Goal: Transaction & Acquisition: Purchase product/service

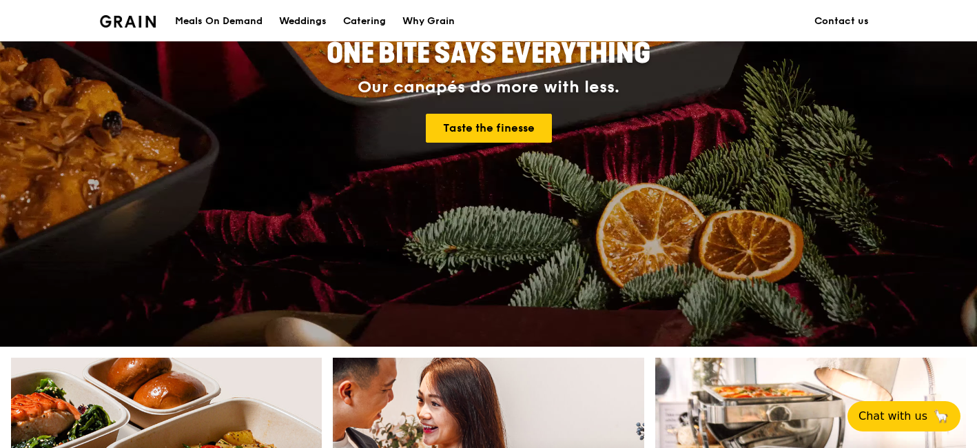
scroll to position [460, 0]
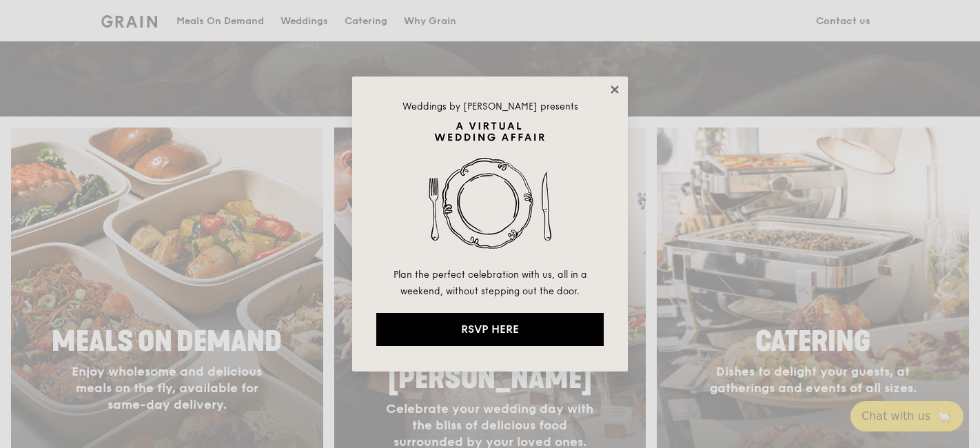
click at [616, 88] on icon at bounding box center [615, 89] width 8 height 8
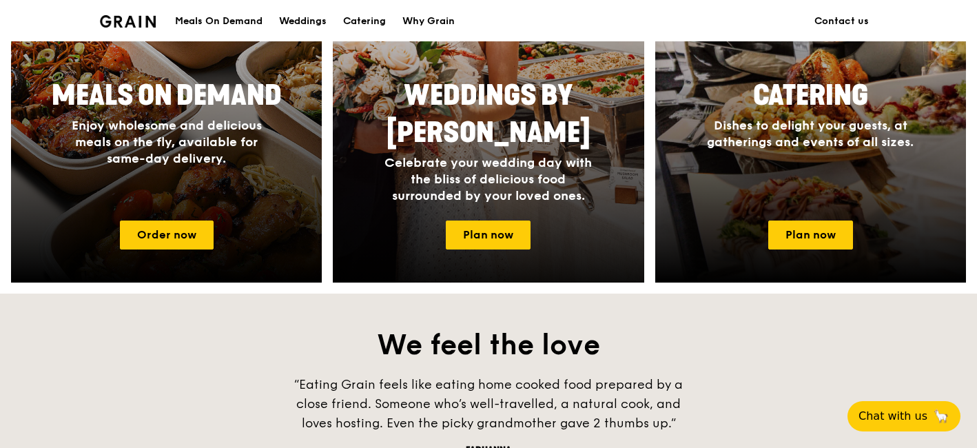
scroll to position [767, 0]
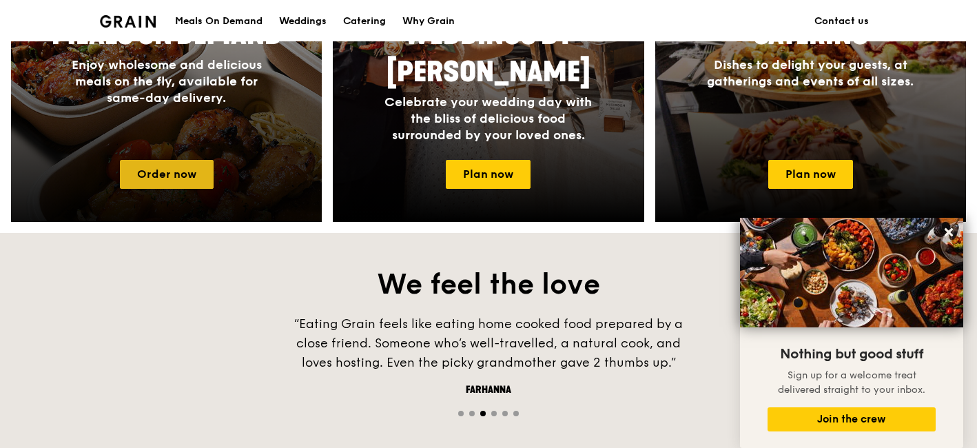
click at [167, 172] on link "Order now" at bounding box center [167, 174] width 94 height 29
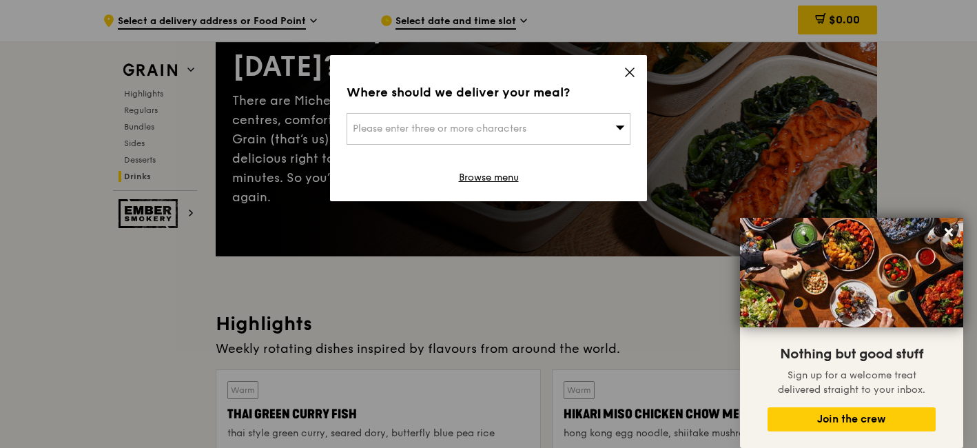
scroll to position [5837, 0]
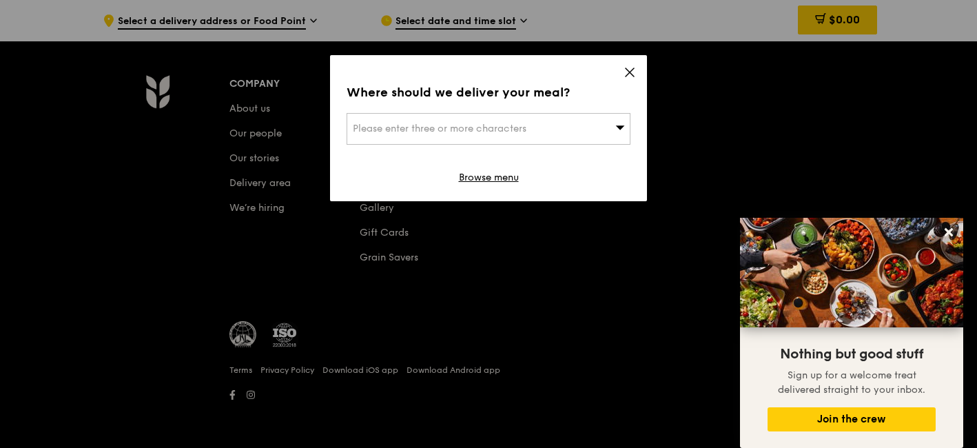
click at [620, 130] on icon at bounding box center [621, 127] width 10 height 10
click at [633, 74] on icon at bounding box center [630, 72] width 12 height 12
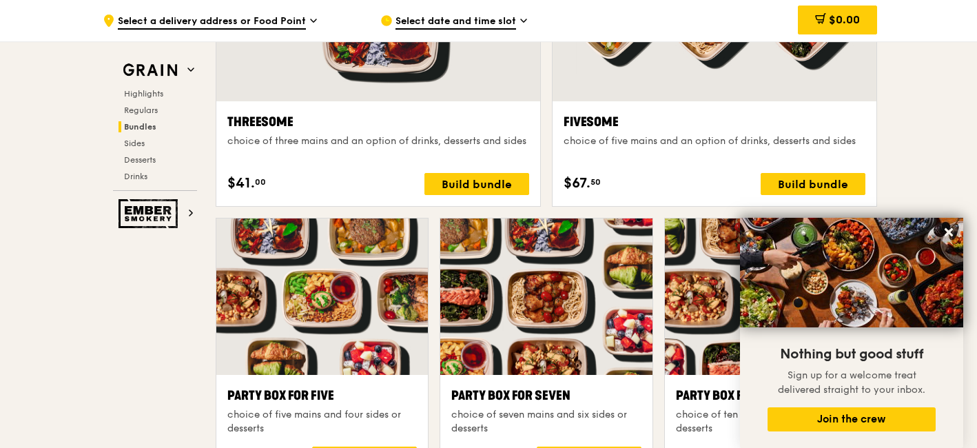
scroll to position [2361, 0]
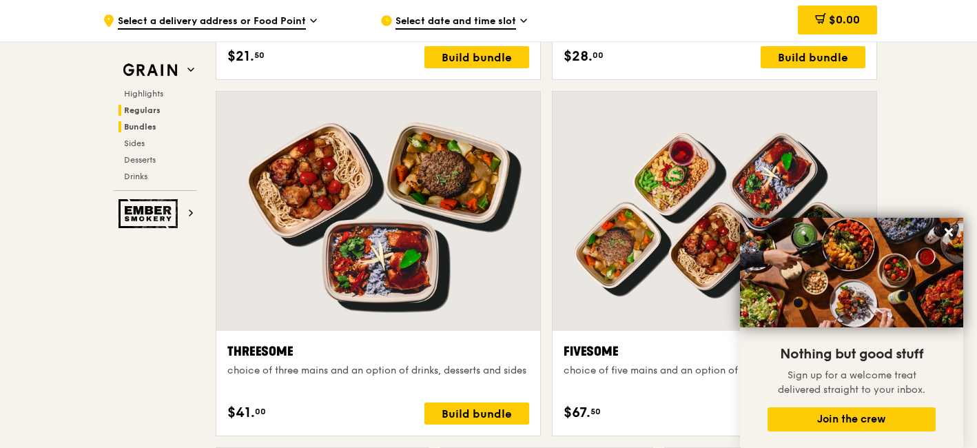
click at [151, 108] on span "Regulars" at bounding box center [142, 110] width 37 height 10
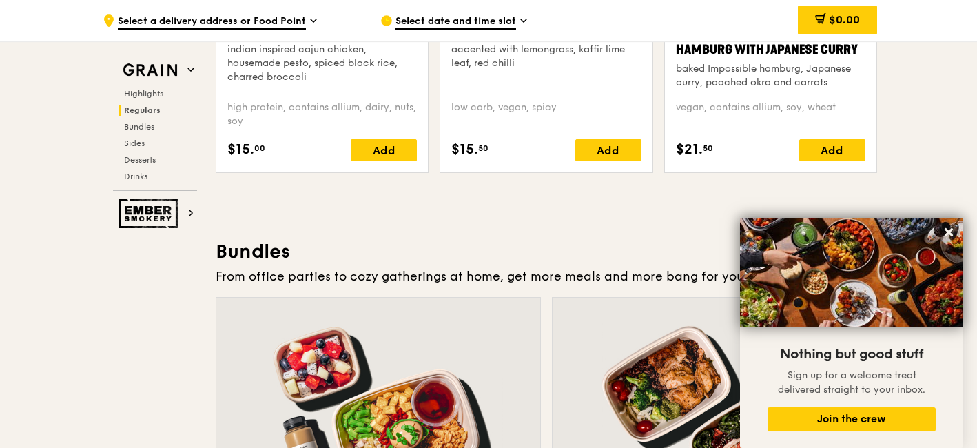
scroll to position [1837, 0]
